Goal: Information Seeking & Learning: Learn about a topic

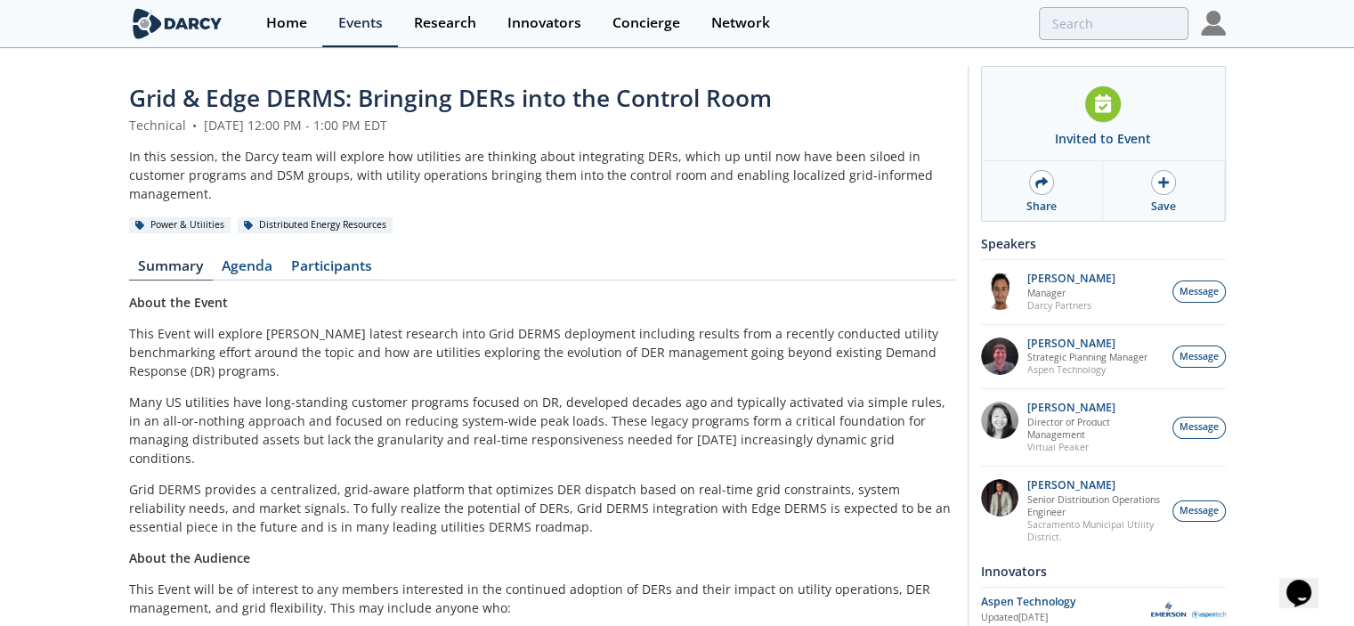
click at [1209, 28] on img at bounding box center [1213, 23] width 25 height 25
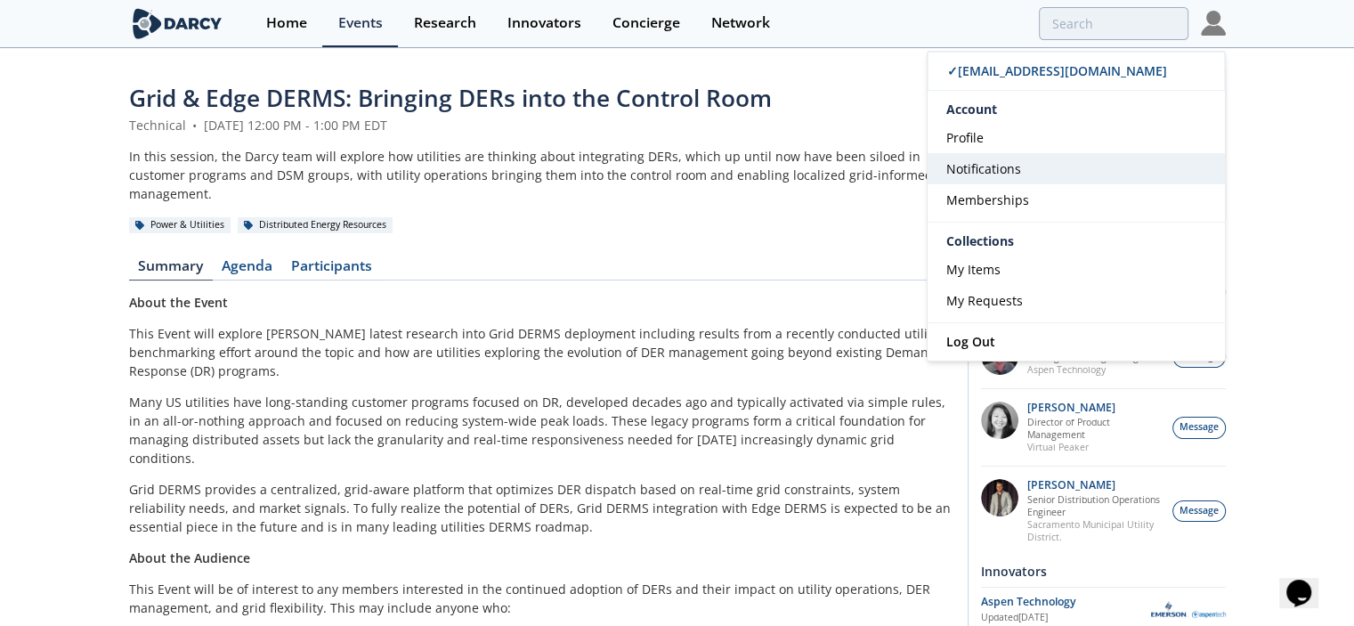
click at [984, 164] on span "Notifications" at bounding box center [983, 168] width 75 height 17
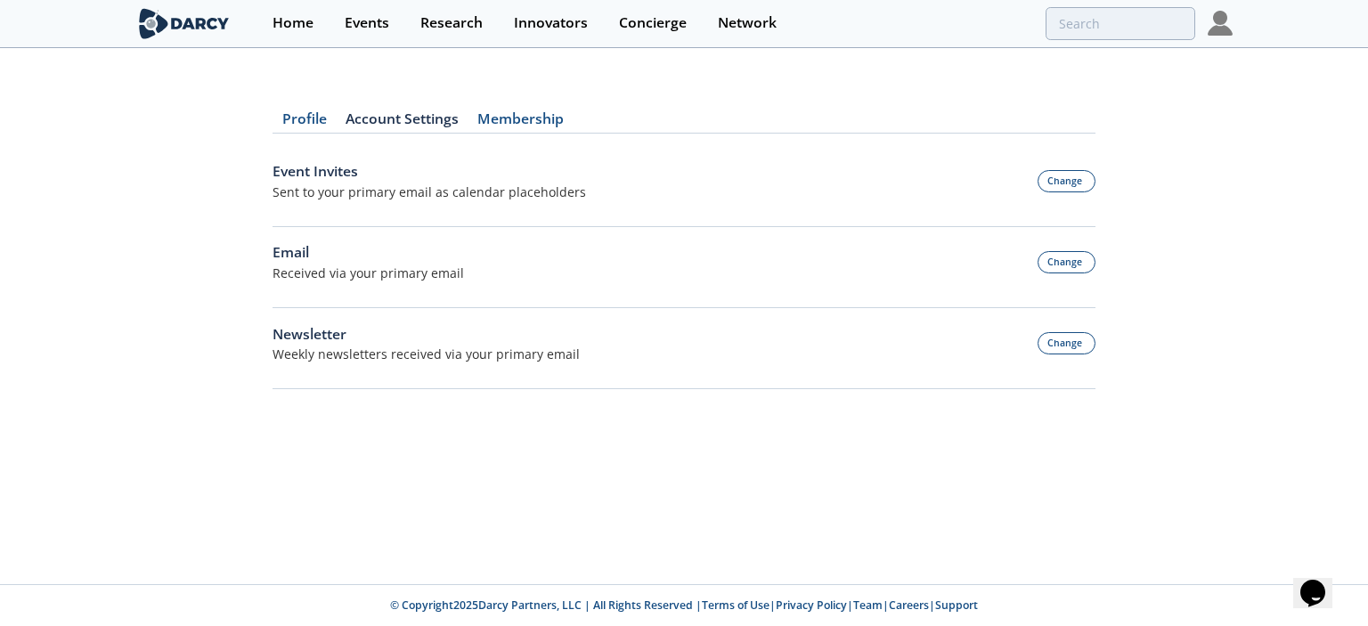
click at [1219, 24] on img at bounding box center [1219, 23] width 25 height 25
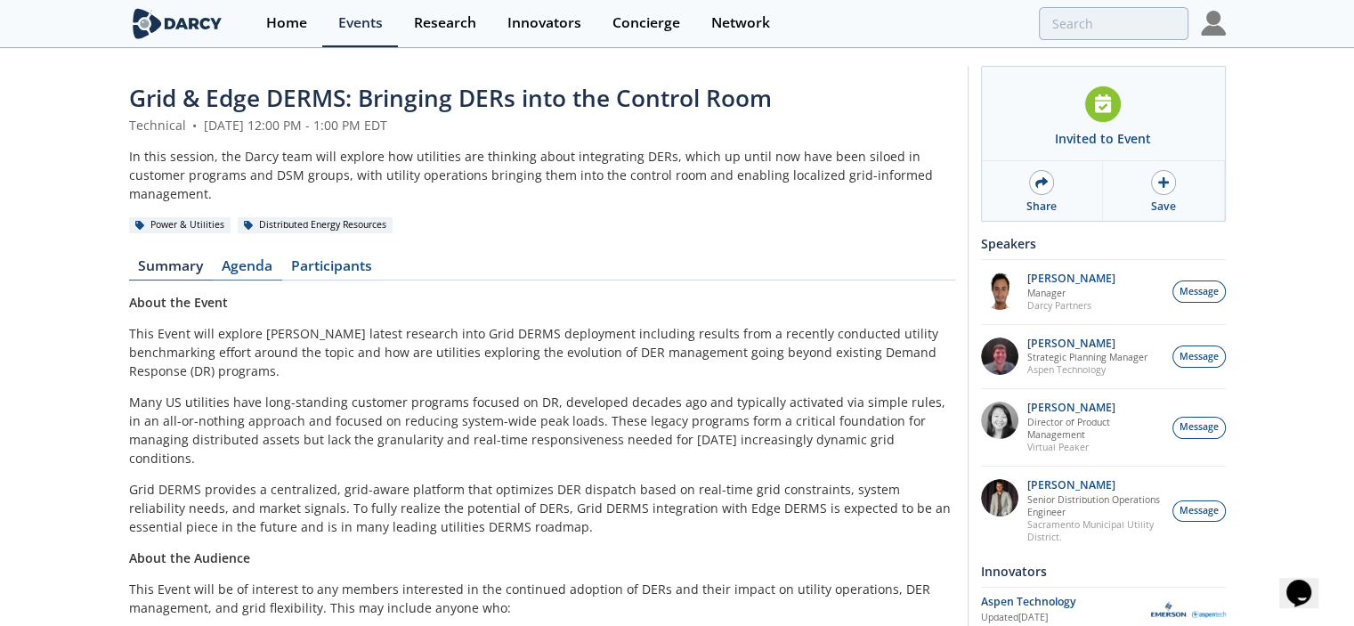
click at [256, 259] on link "Agenda" at bounding box center [247, 269] width 69 height 21
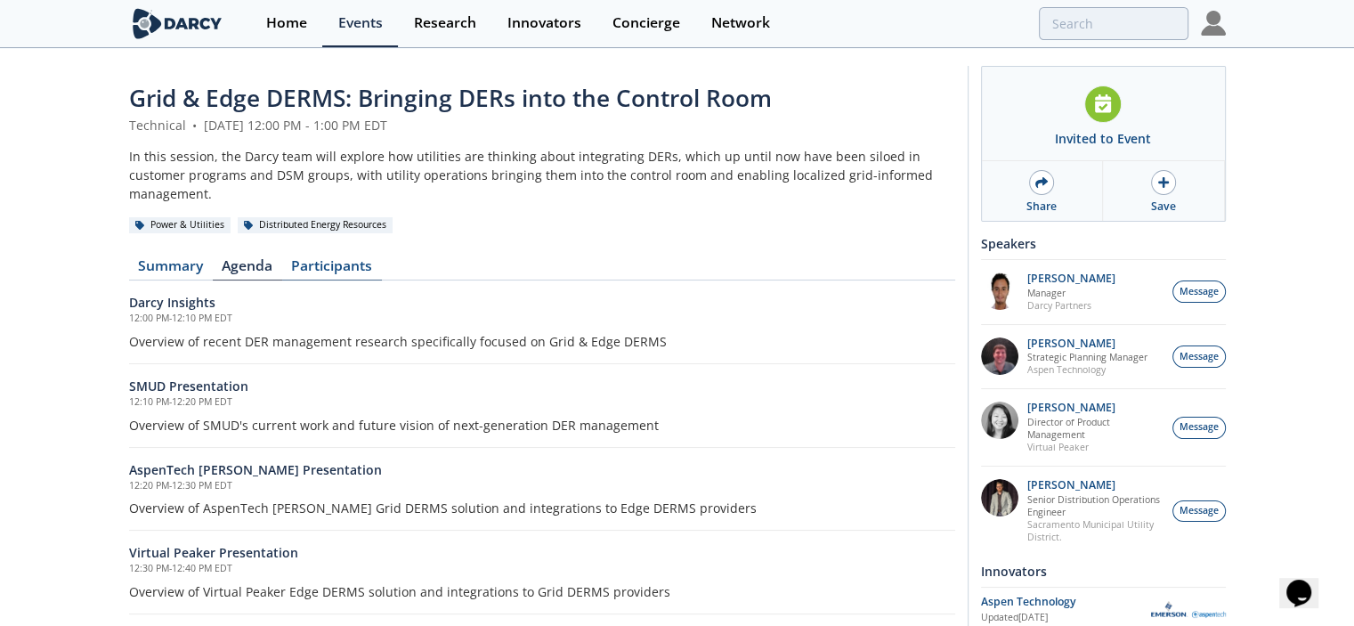
click at [337, 259] on link "Participants" at bounding box center [332, 269] width 100 height 21
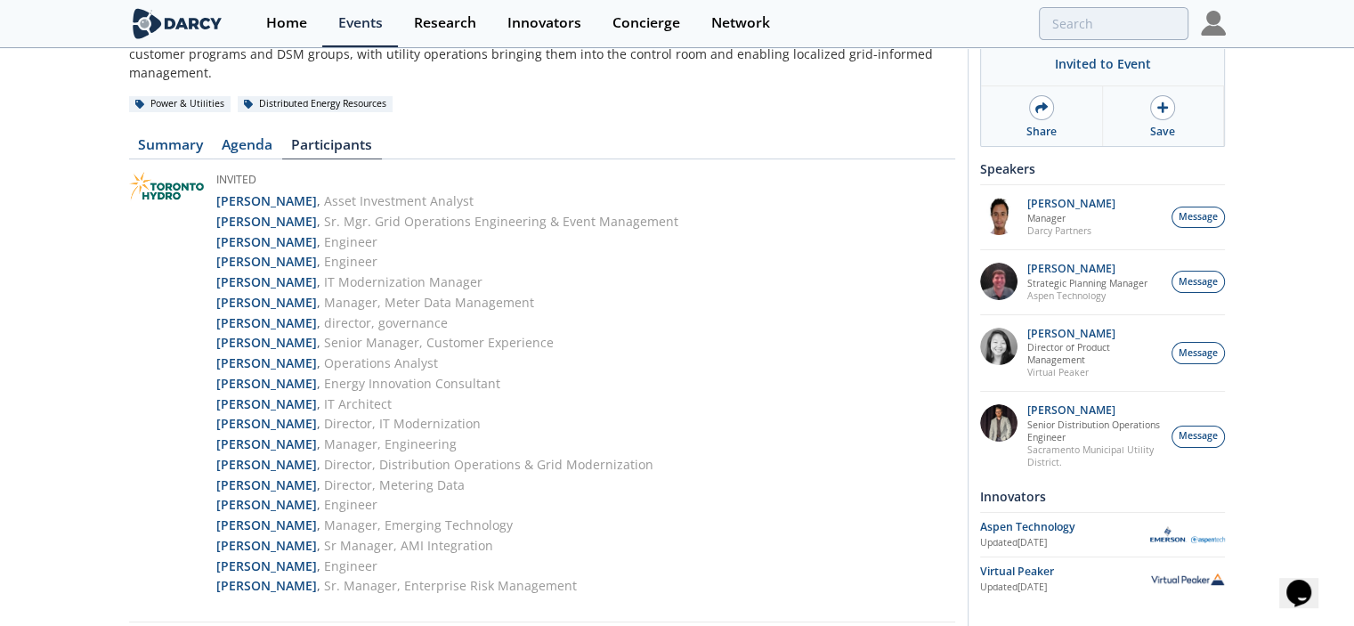
scroll to position [178, 0]
